Goal: Navigation & Orientation: Find specific page/section

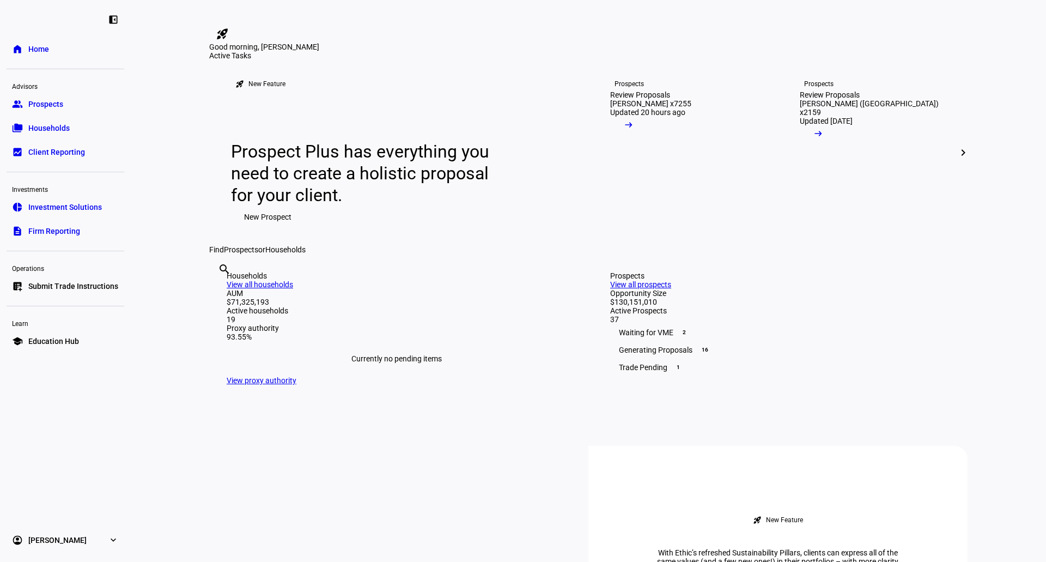
click at [39, 106] on span "Prospects" at bounding box center [45, 104] width 35 height 11
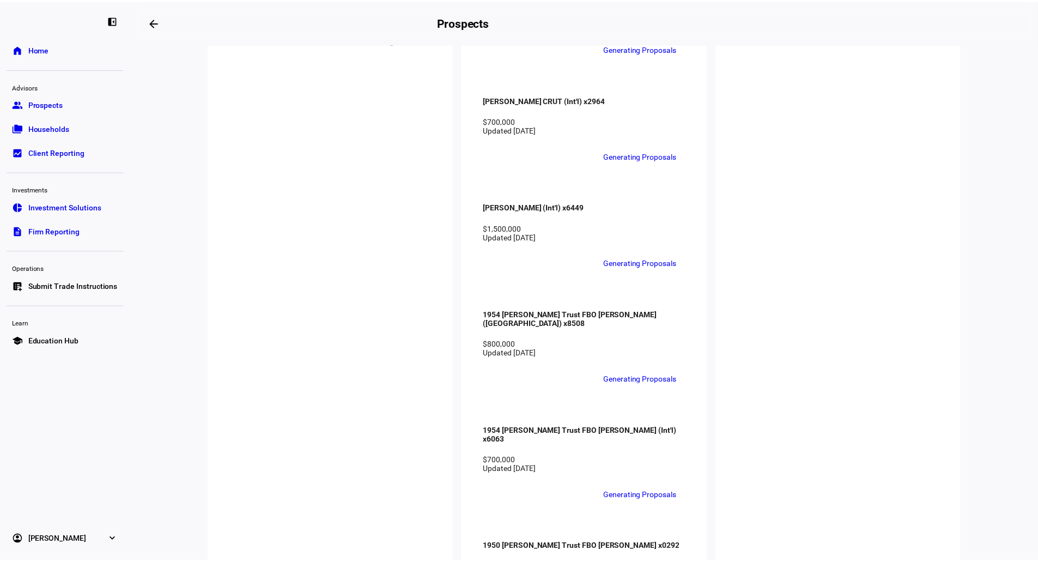
scroll to position [2289, 0]
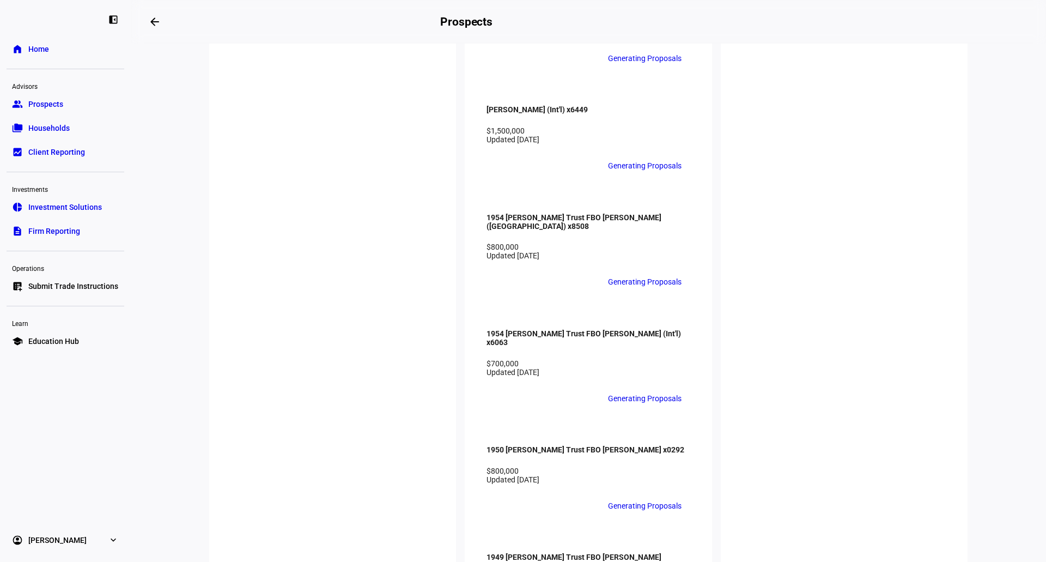
click at [99, 125] on link "folder_copy Households" at bounding box center [66, 128] width 118 height 22
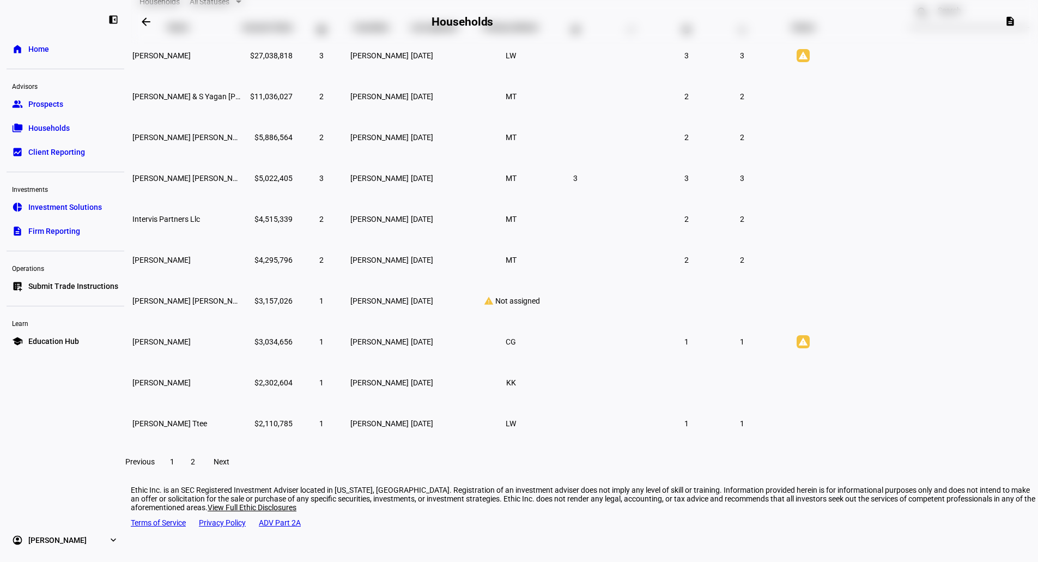
scroll to position [106, 0]
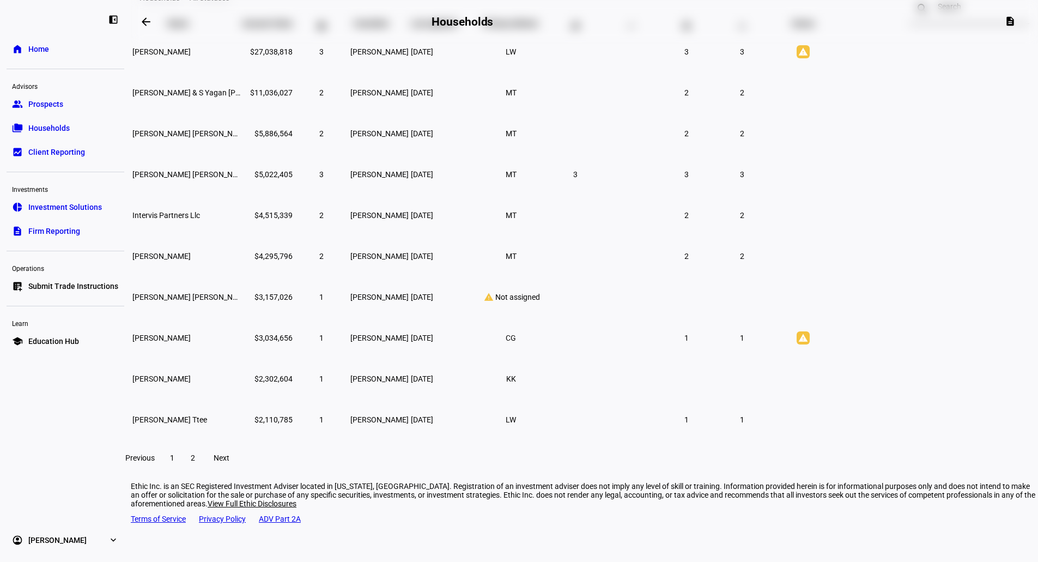
click at [203, 467] on span at bounding box center [193, 458] width 20 height 26
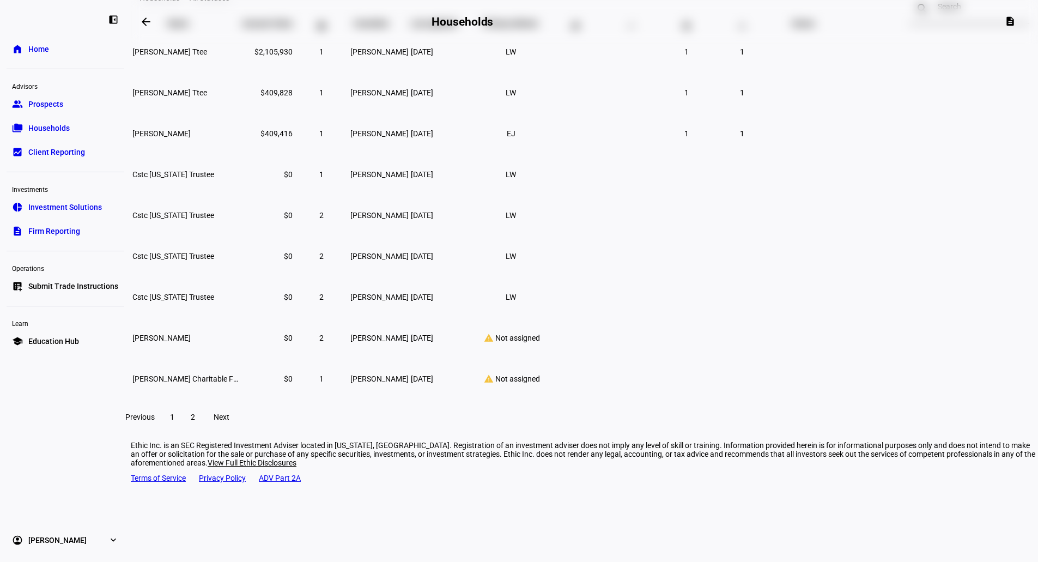
scroll to position [66, 0]
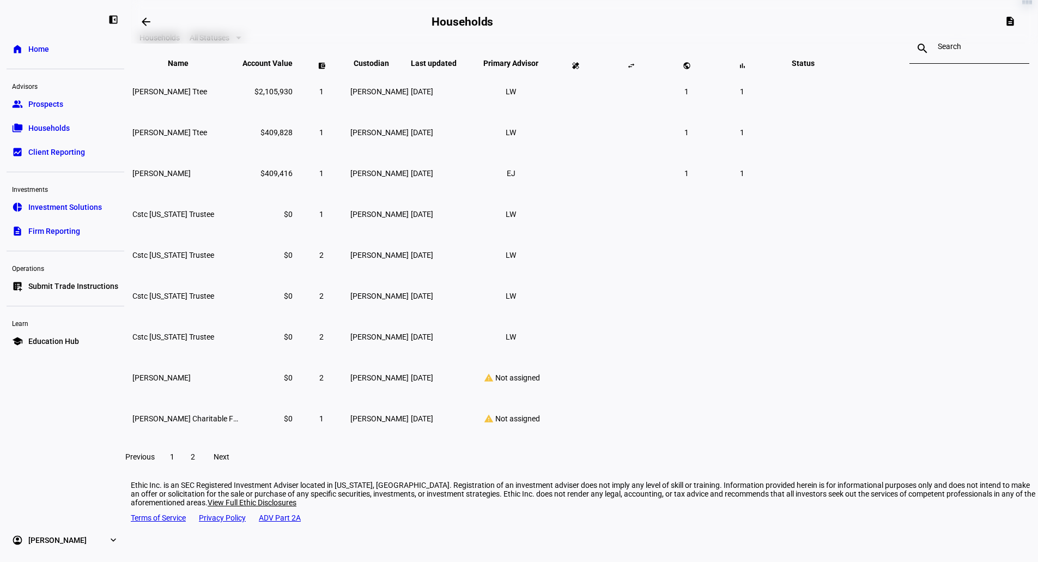
click at [182, 470] on span at bounding box center [172, 457] width 20 height 26
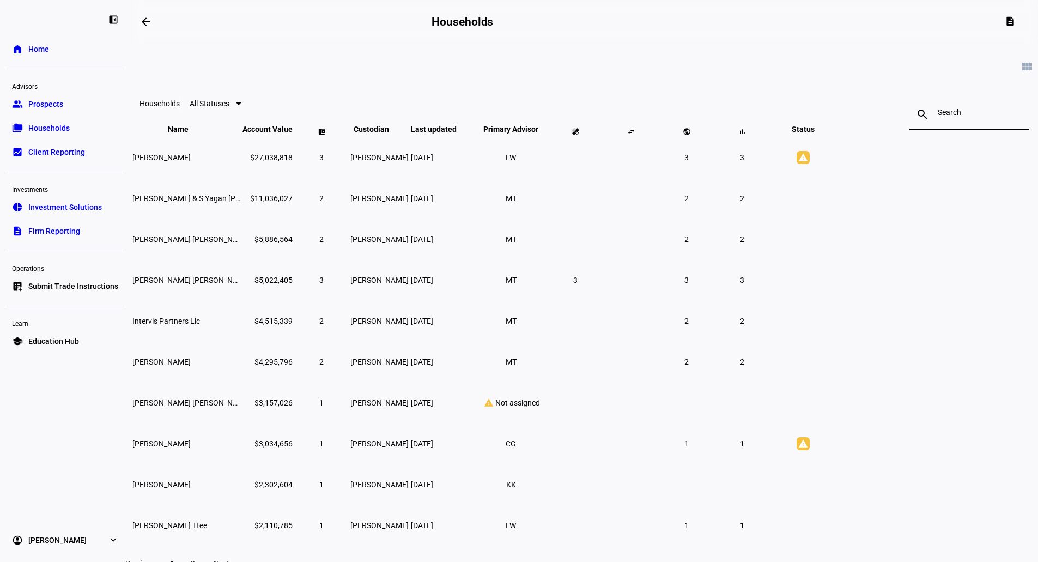
click at [110, 236] on link "description Firm Reporting" at bounding box center [66, 231] width 118 height 22
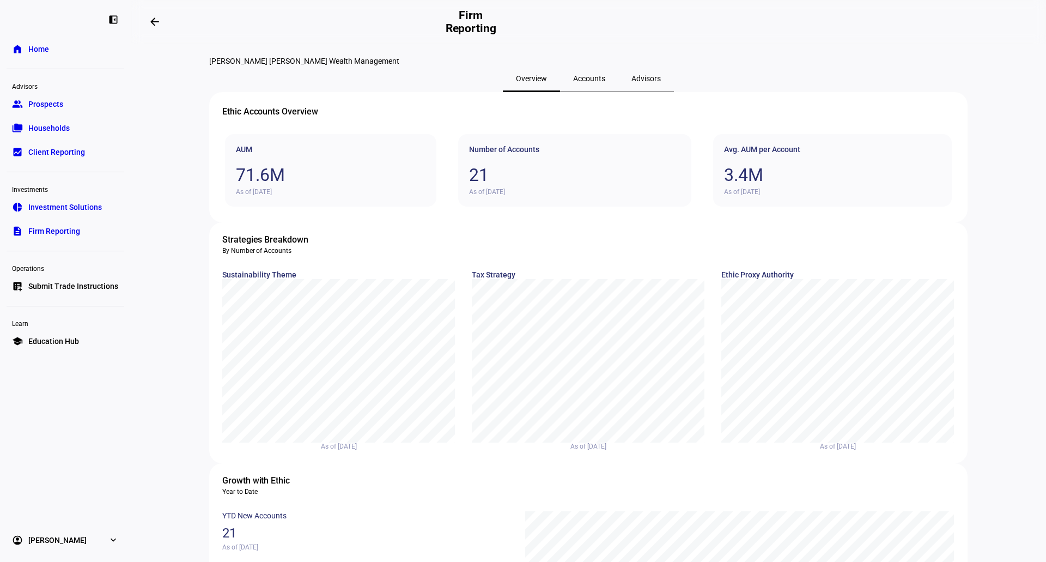
click at [70, 136] on link "folder_copy Households" at bounding box center [66, 128] width 118 height 22
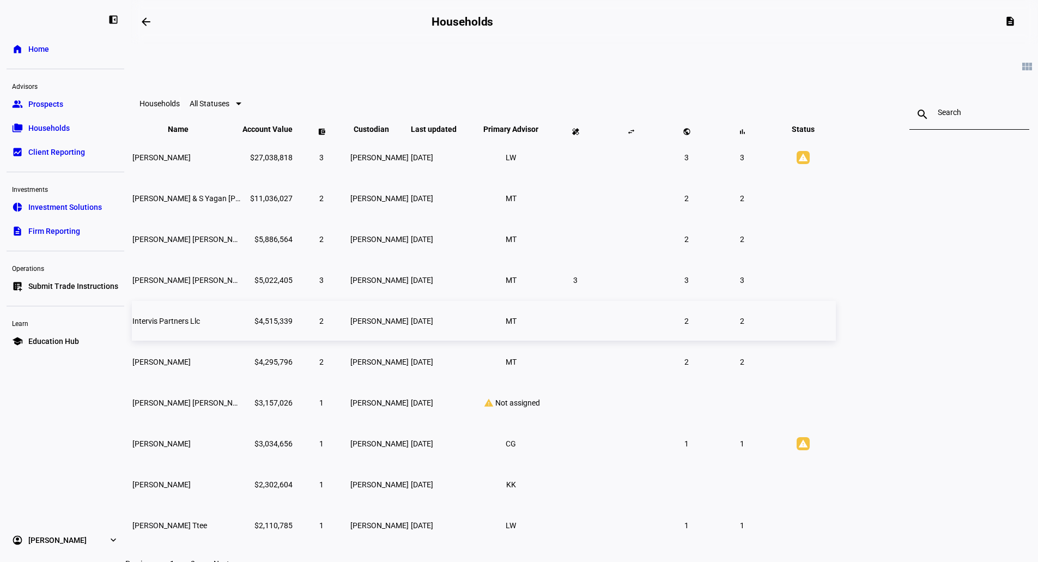
scroll to position [106, 0]
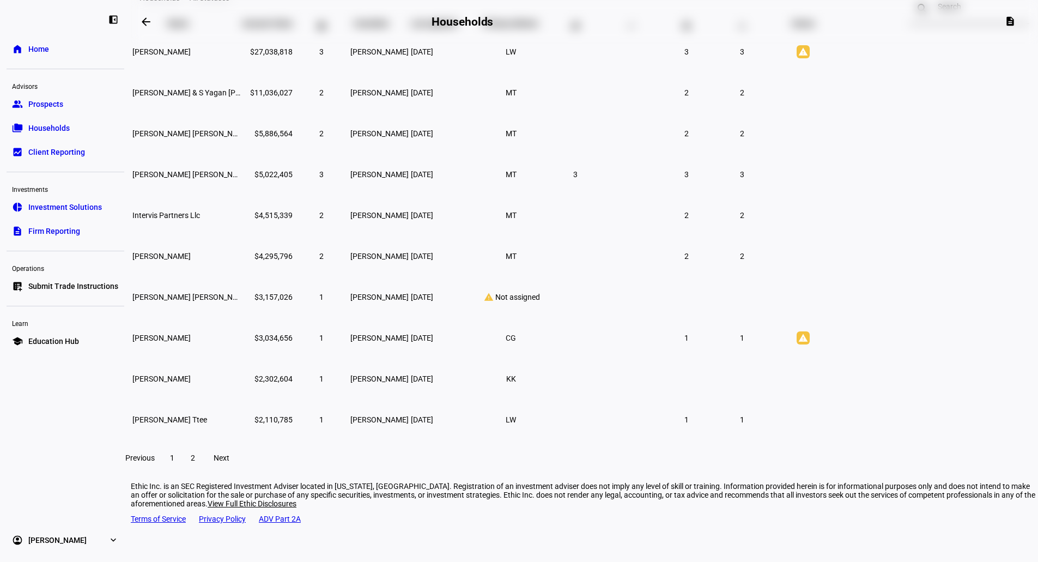
click at [203, 464] on span at bounding box center [193, 458] width 20 height 26
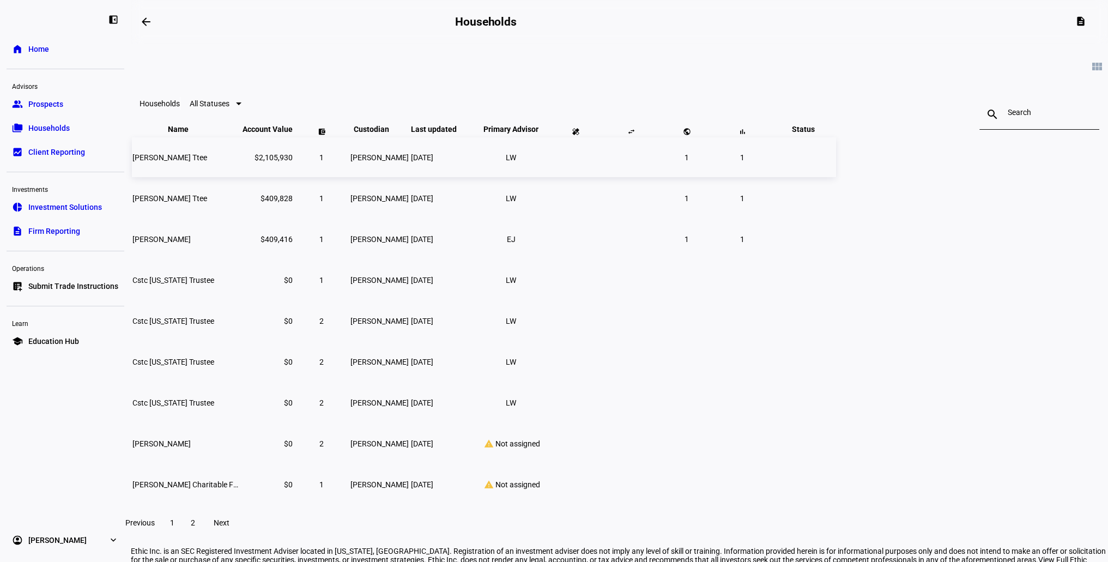
click at [207, 162] on span "[PERSON_NAME] Ttee" at bounding box center [169, 157] width 75 height 9
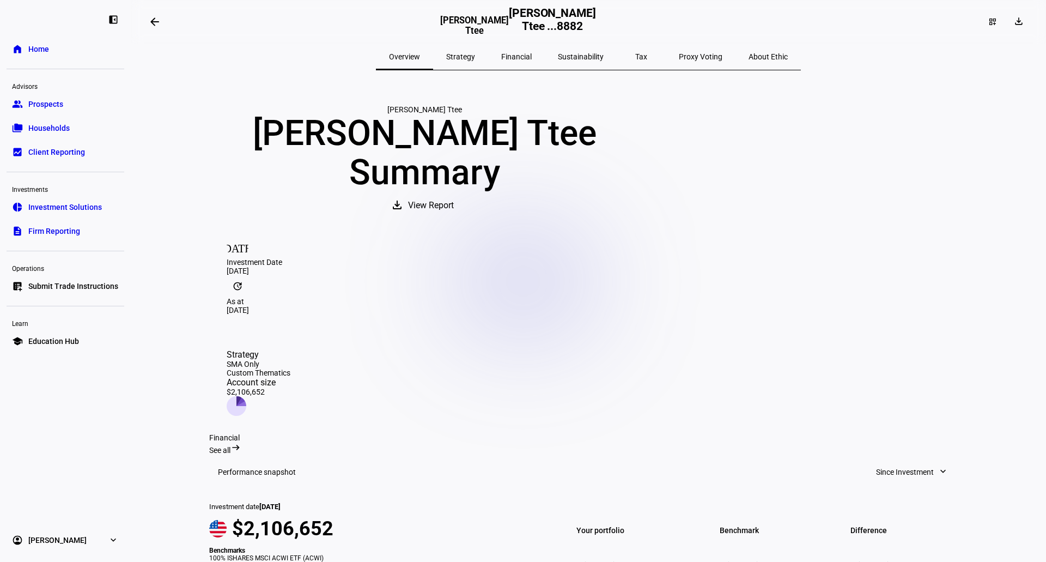
click at [53, 107] on span "Prospects" at bounding box center [45, 104] width 35 height 11
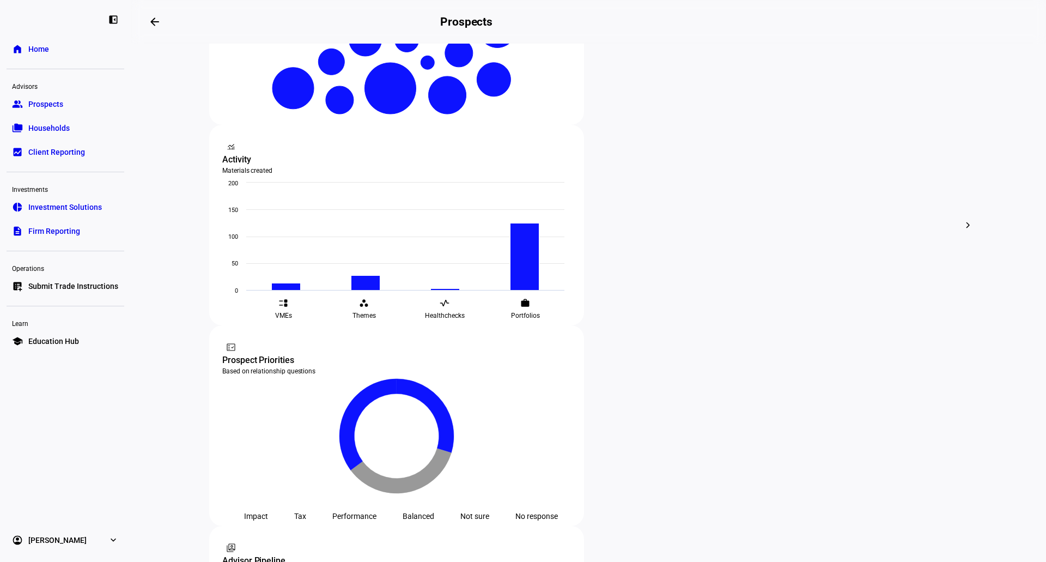
scroll to position [357, 0]
